Goal: Transaction & Acquisition: Purchase product/service

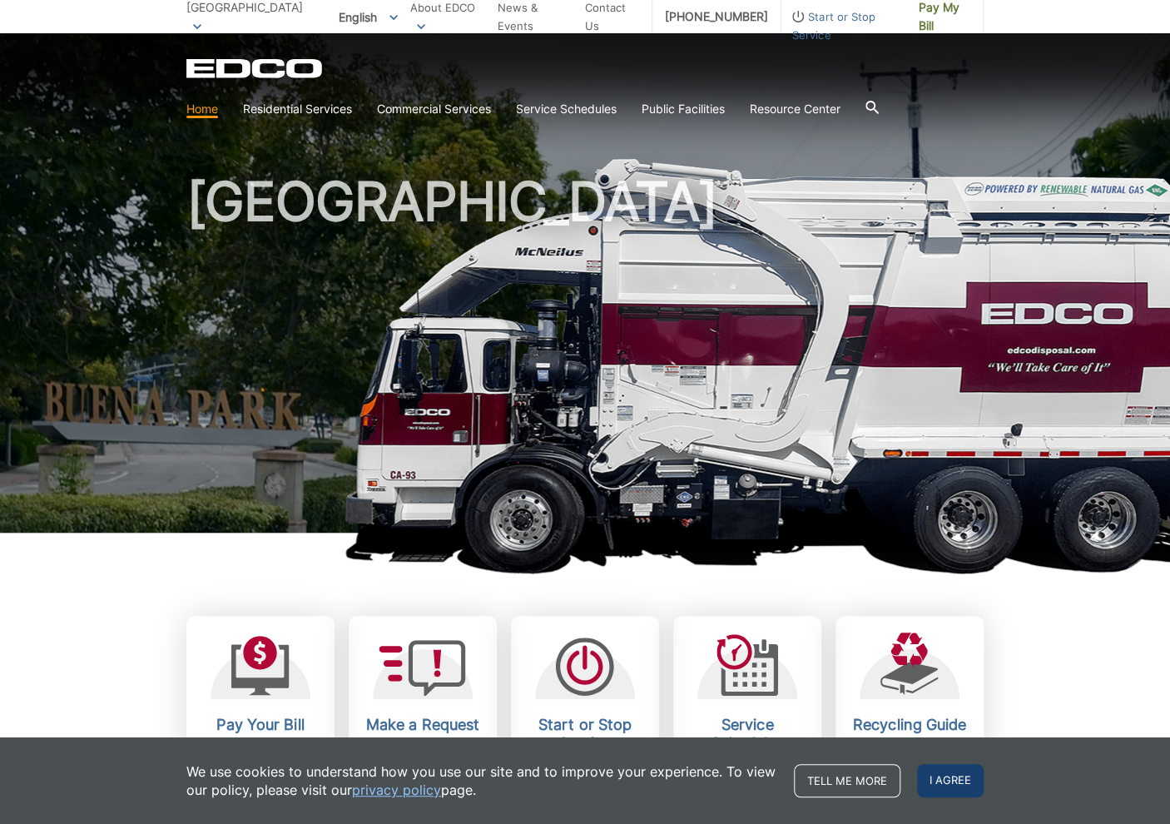
click at [969, 780] on span "I agree" at bounding box center [950, 780] width 67 height 33
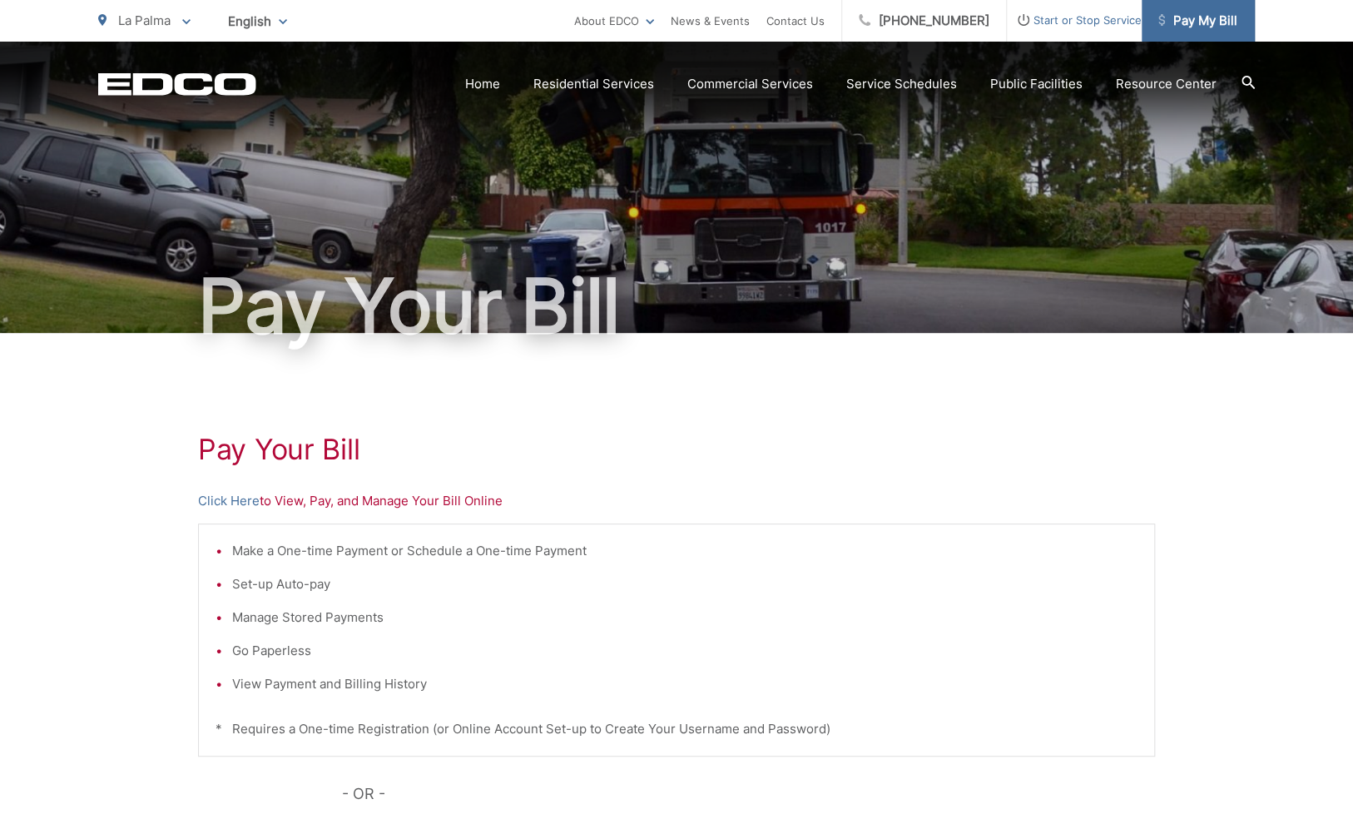
click at [1192, 16] on span "Pay My Bill" at bounding box center [1197, 21] width 79 height 20
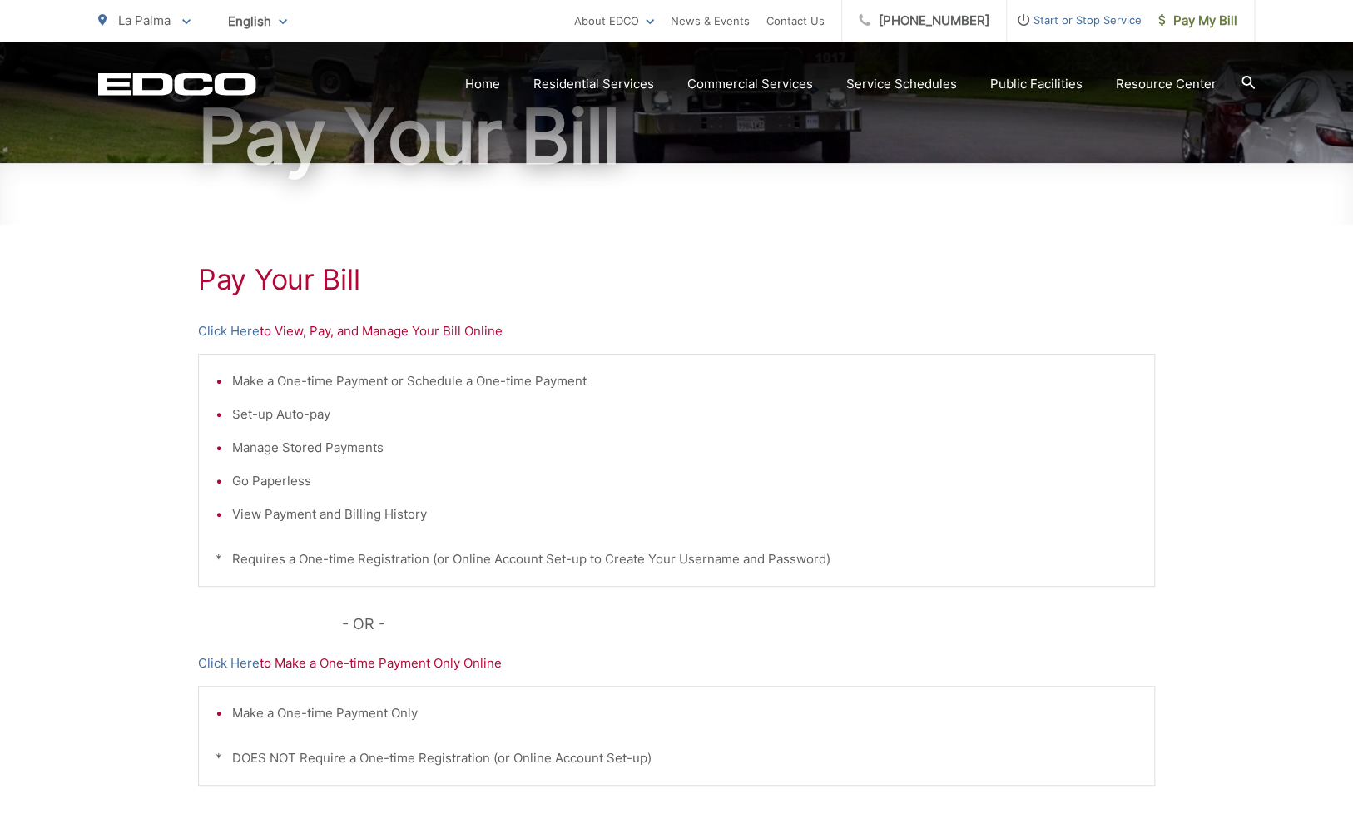
scroll to position [200, 0]
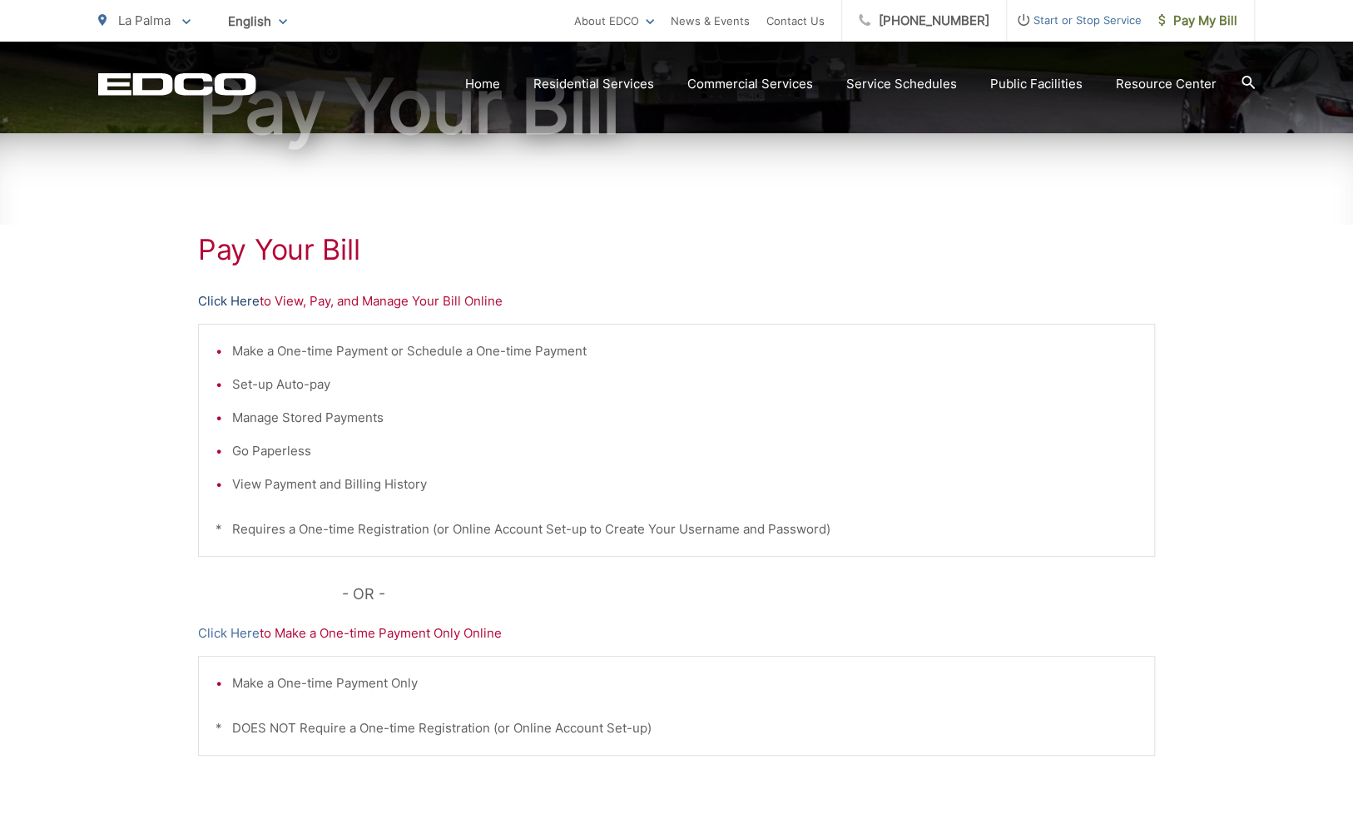
click at [243, 303] on link "Click Here" at bounding box center [229, 301] width 62 height 20
click at [236, 298] on link "Click Here" at bounding box center [229, 301] width 62 height 20
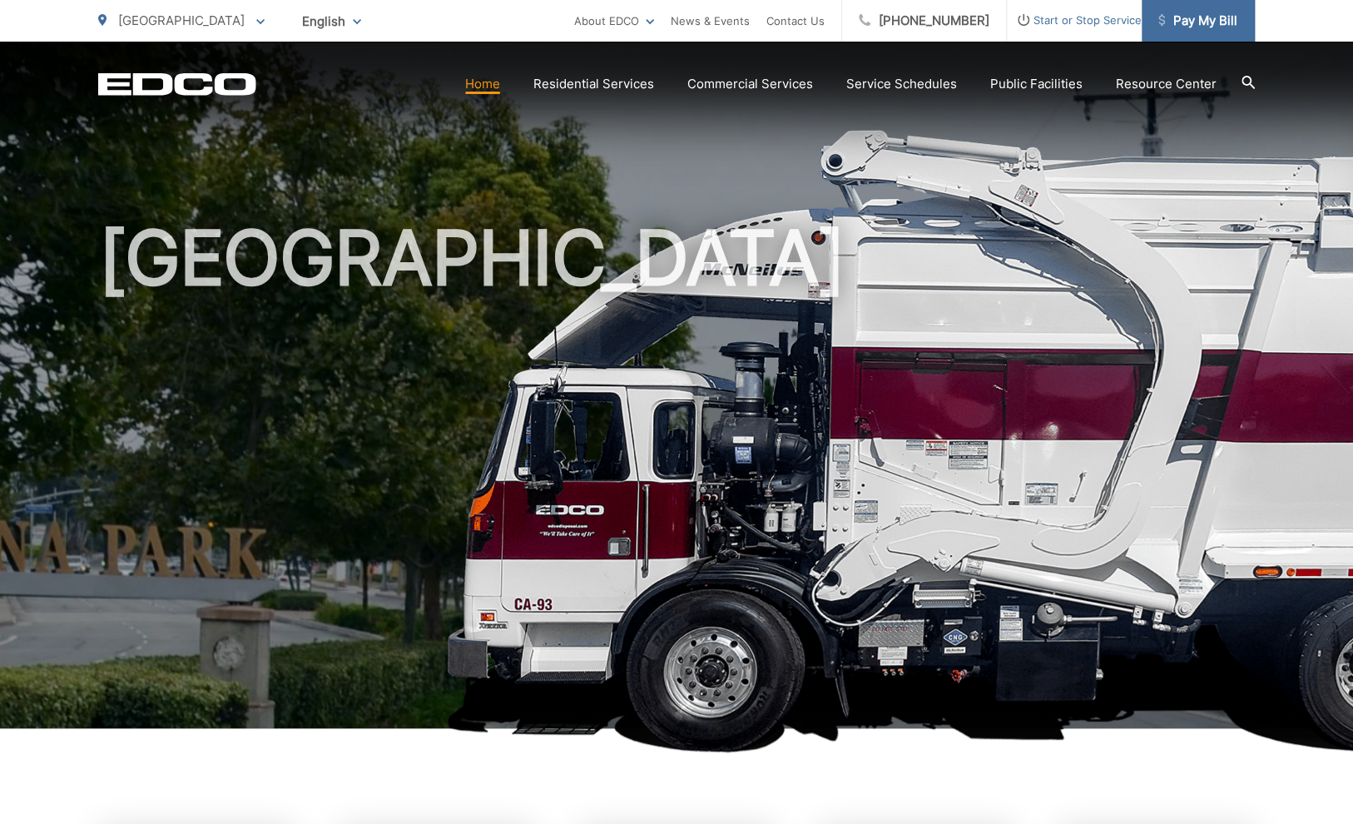
click at [1199, 21] on span "Pay My Bill" at bounding box center [1197, 21] width 79 height 20
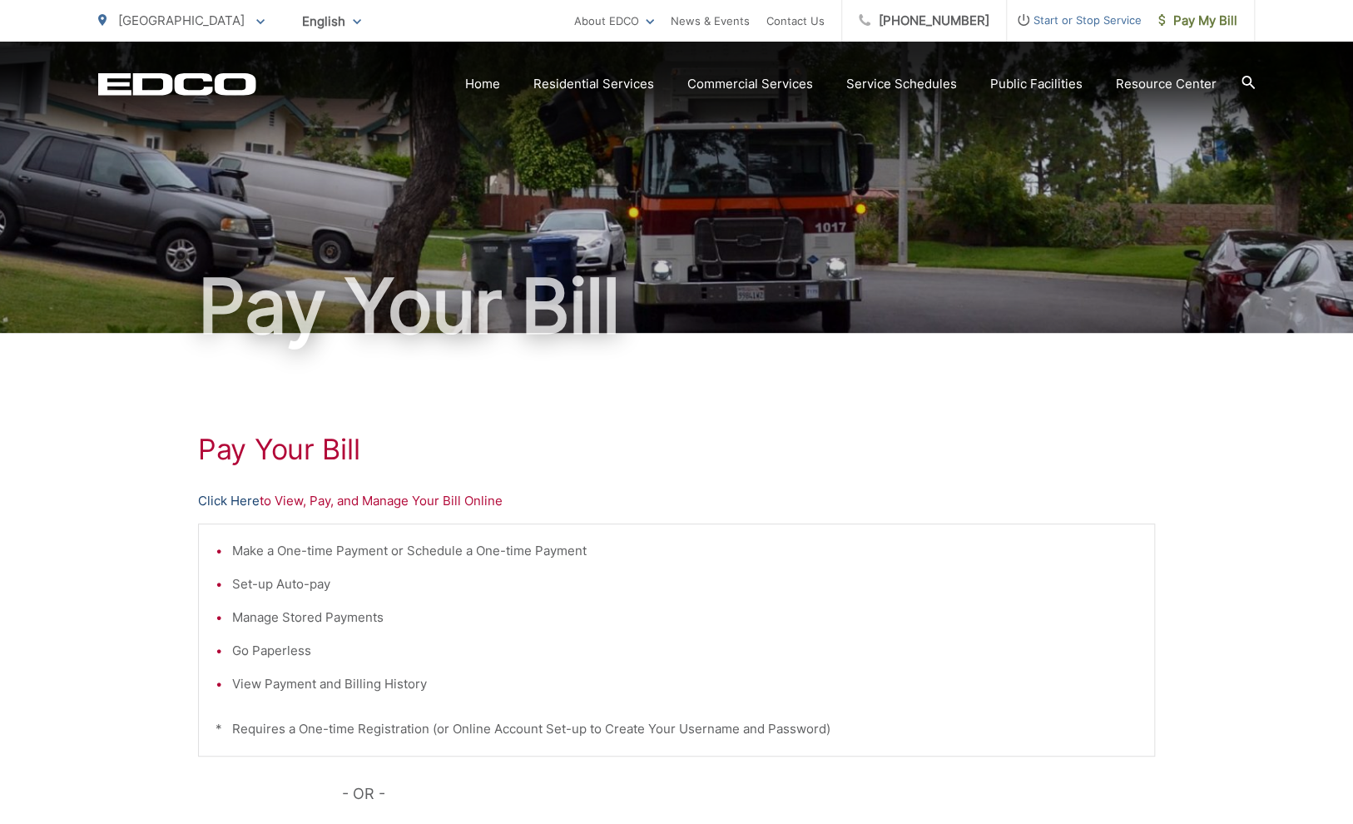
click at [225, 498] on link "Click Here" at bounding box center [229, 501] width 62 height 20
